Goal: Task Accomplishment & Management: Complete application form

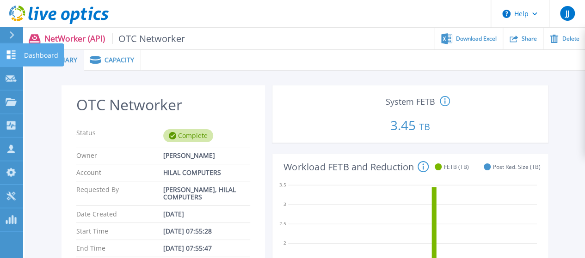
click at [12, 50] on icon at bounding box center [11, 54] width 9 height 9
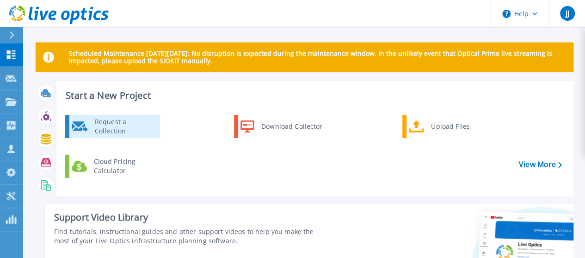
click at [131, 128] on div "Request a Collection" at bounding box center [124, 126] width 68 height 18
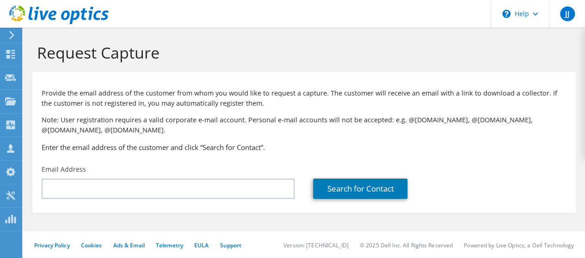
click at [177, 178] on div "Email Address" at bounding box center [167, 181] width 271 height 43
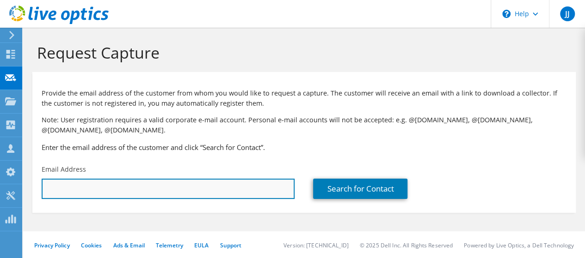
click at [152, 186] on input "text" at bounding box center [168, 189] width 253 height 20
paste input "Adnan.Al-Herz@gib.com"
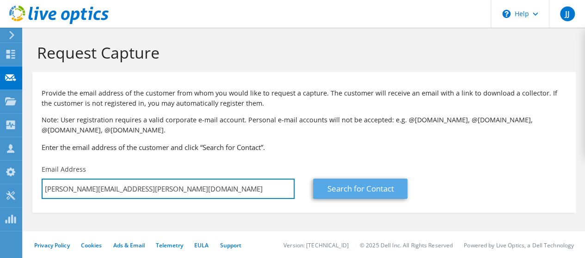
type input "Adnan.Al-Herz@gib.com"
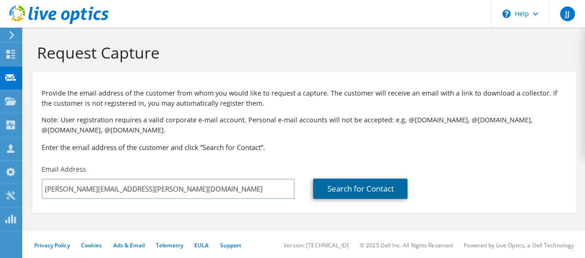
click at [380, 190] on link "Search for Contact" at bounding box center [360, 189] width 94 height 20
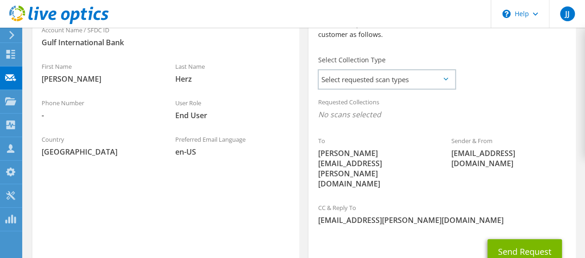
scroll to position [239, 0]
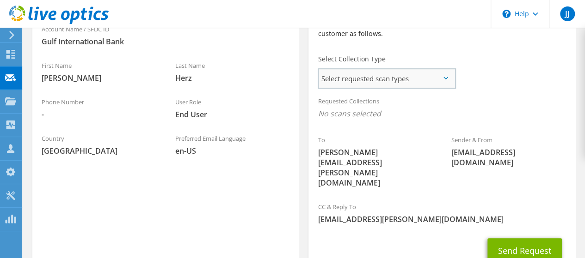
click at [446, 80] on span "Select requested scan types" at bounding box center [387, 78] width 136 height 18
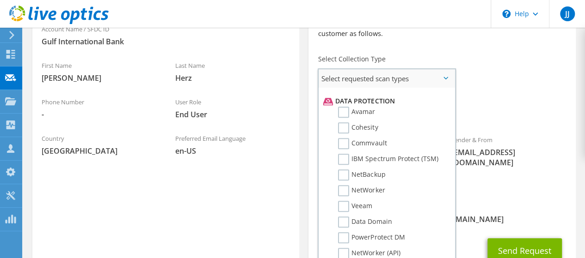
scroll to position [398, 0]
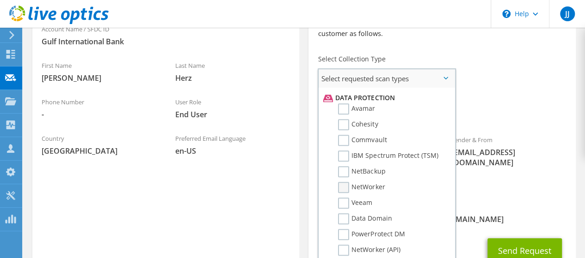
click at [345, 190] on label "NetWorker" at bounding box center [361, 187] width 47 height 11
click at [0, 0] on input "NetWorker" at bounding box center [0, 0] width 0 height 0
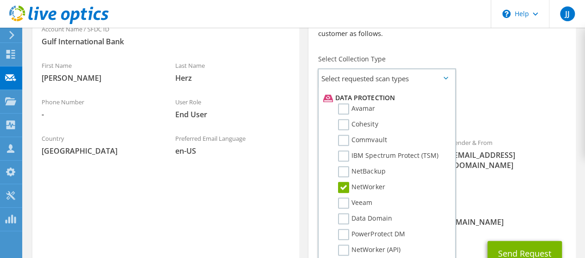
click at [485, 117] on span "NetWorker" at bounding box center [442, 116] width 248 height 15
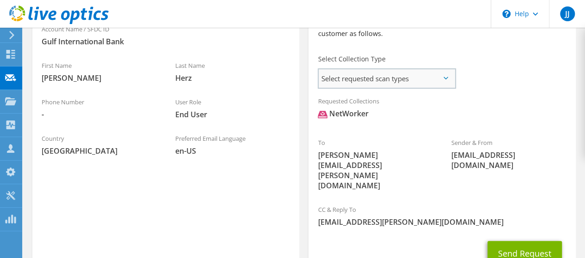
click at [439, 80] on span "Select requested scan types" at bounding box center [387, 78] width 136 height 18
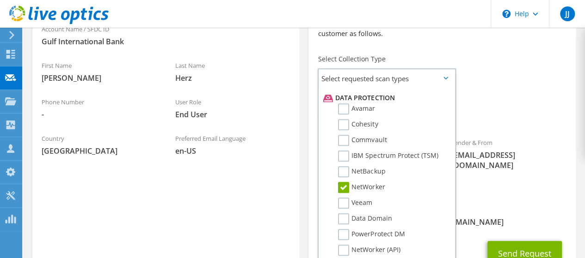
click at [504, 103] on div "Requested Collections No scans selected NetWorker" at bounding box center [441, 110] width 267 height 37
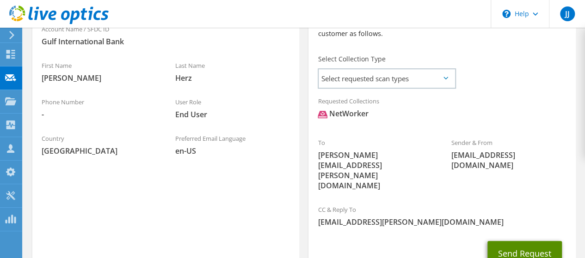
click at [522, 241] on button "Send Request" at bounding box center [524, 253] width 74 height 25
